Goal: Information Seeking & Learning: Compare options

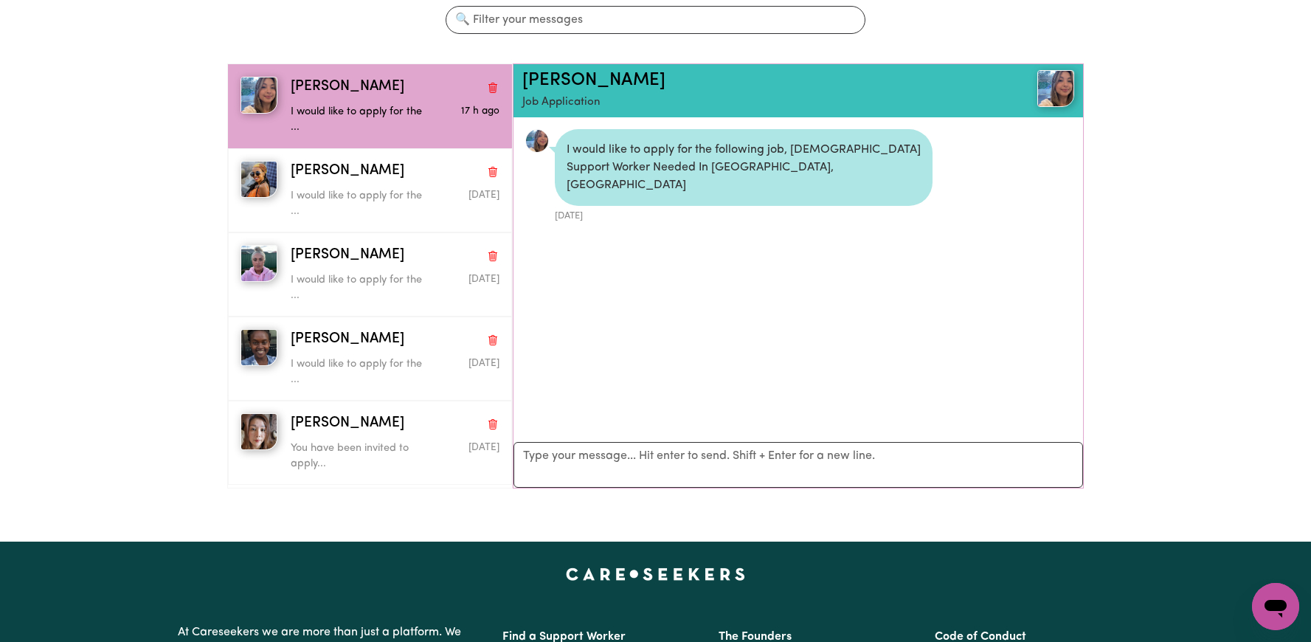
scroll to position [9, 0]
